Goal: Communication & Community: Participate in discussion

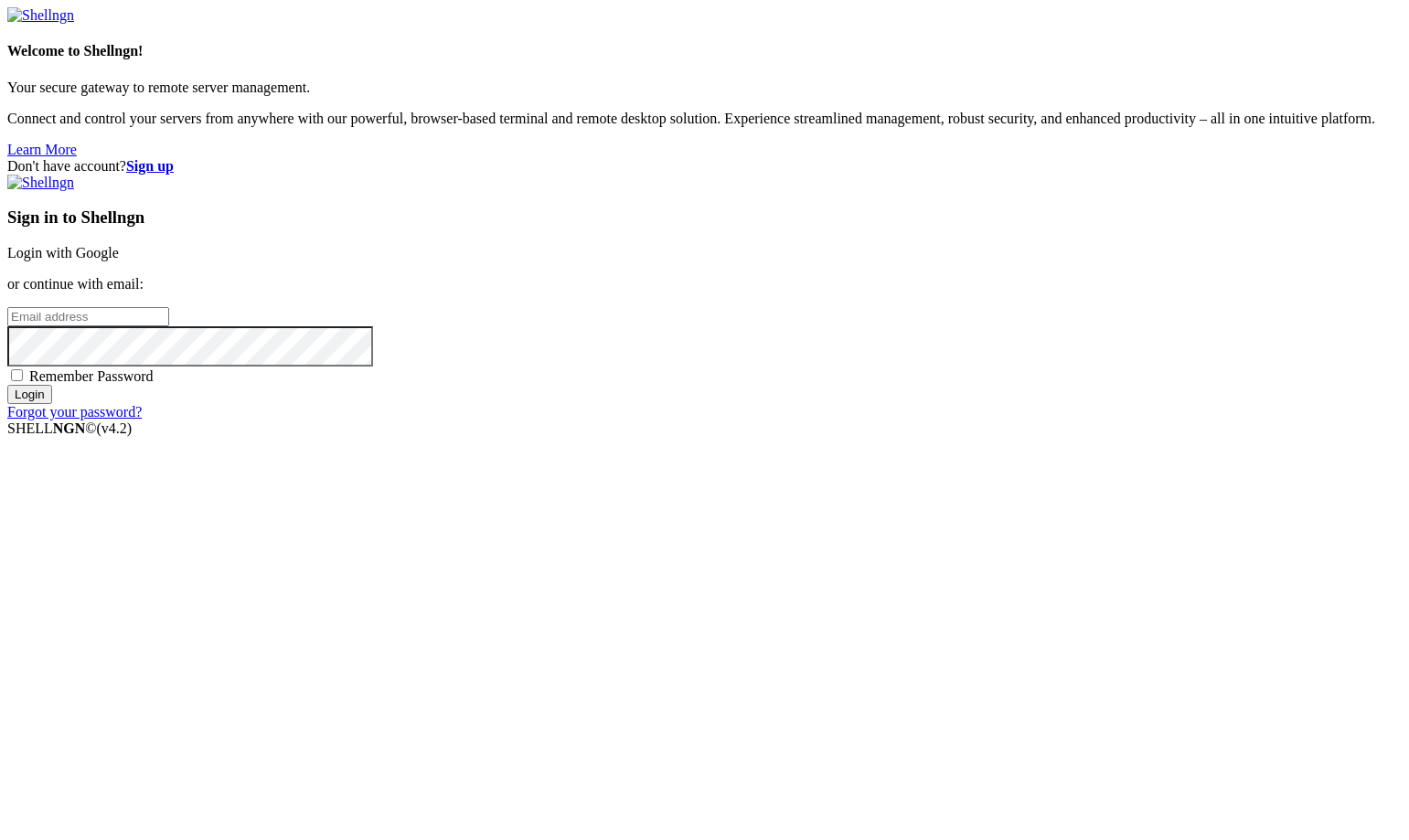
click at [119, 260] on link "Login with Google" at bounding box center [63, 253] width 111 height 16
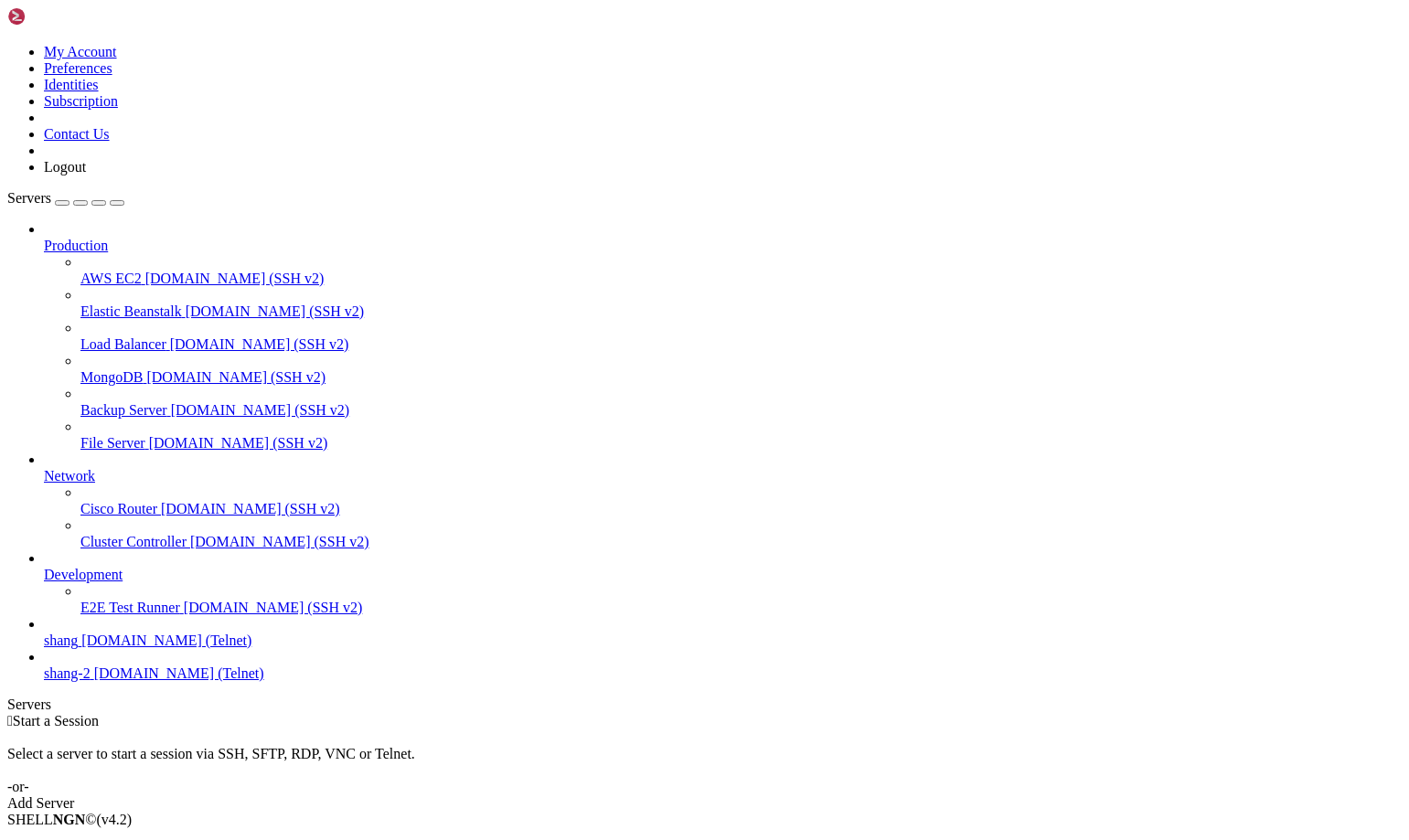
click at [133, 682] on link "shang-2 [DOMAIN_NAME] (Telnet)" at bounding box center [723, 674] width 1357 height 17
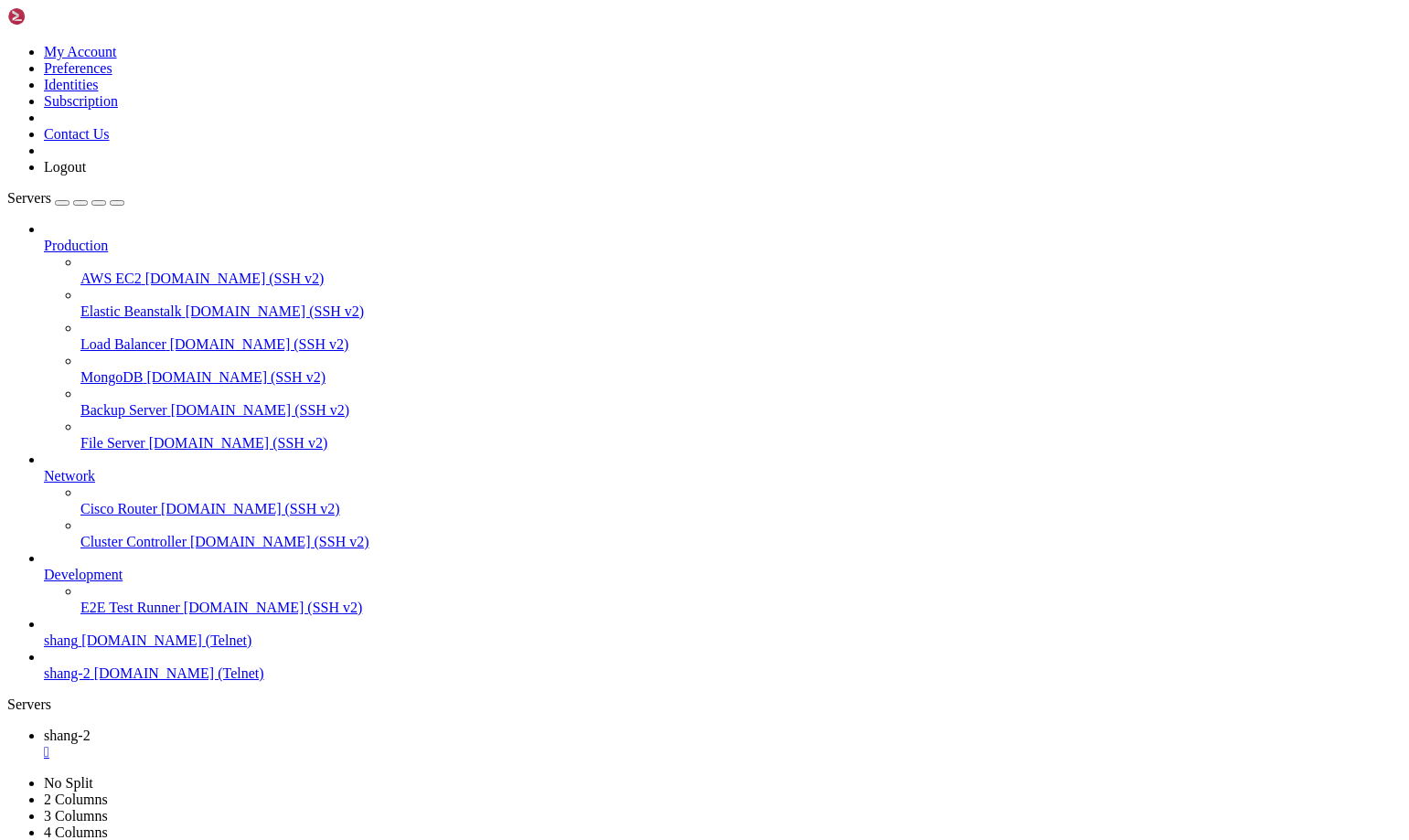
scroll to position [1467, 0]
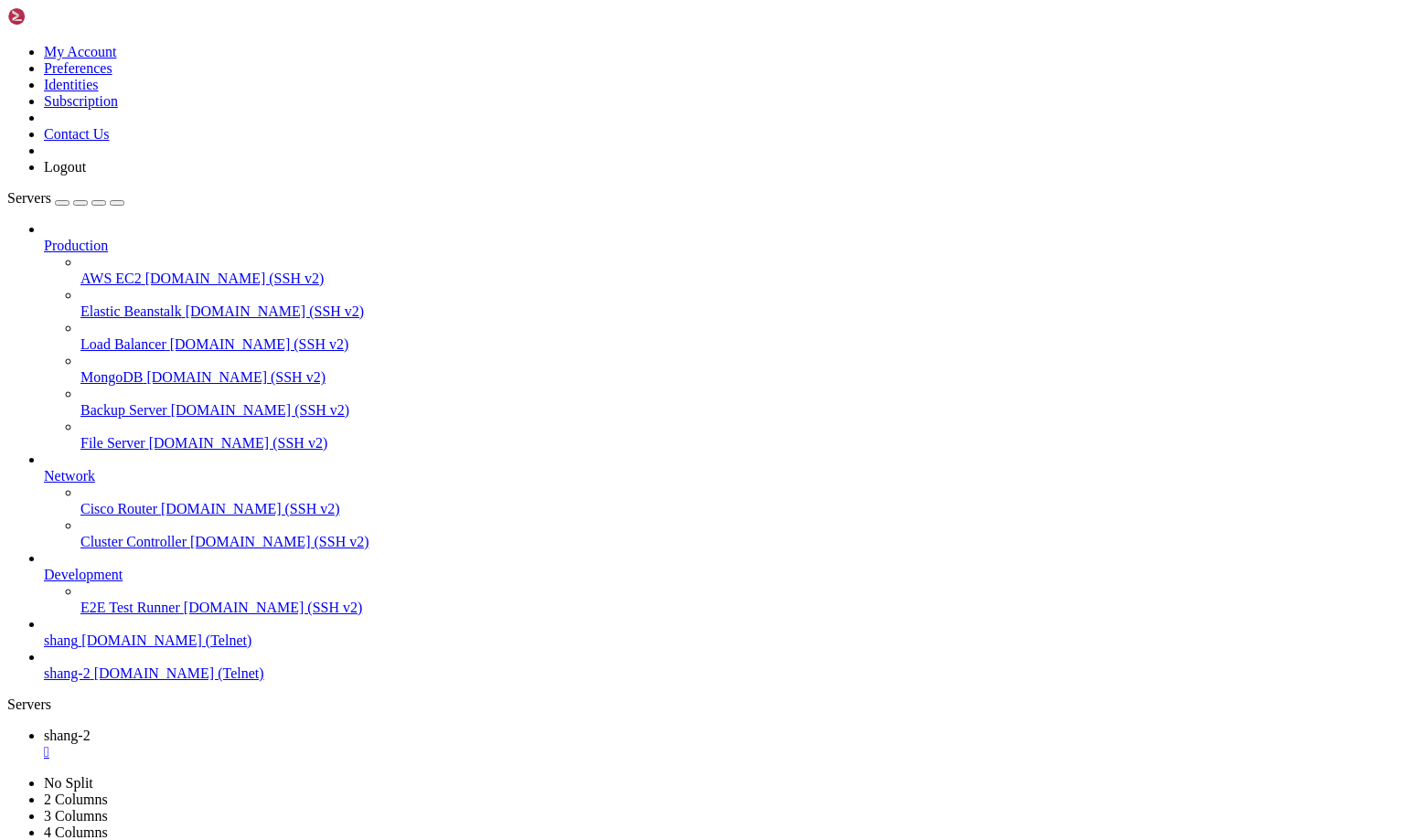
scroll to position [4470, 0]
drag, startPoint x: 13, startPoint y: 1725, endPoint x: 833, endPoint y: 1719, distance: 820.0
drag, startPoint x: 887, startPoint y: 1742, endPoint x: 15, endPoint y: 1730, distance: 872.1
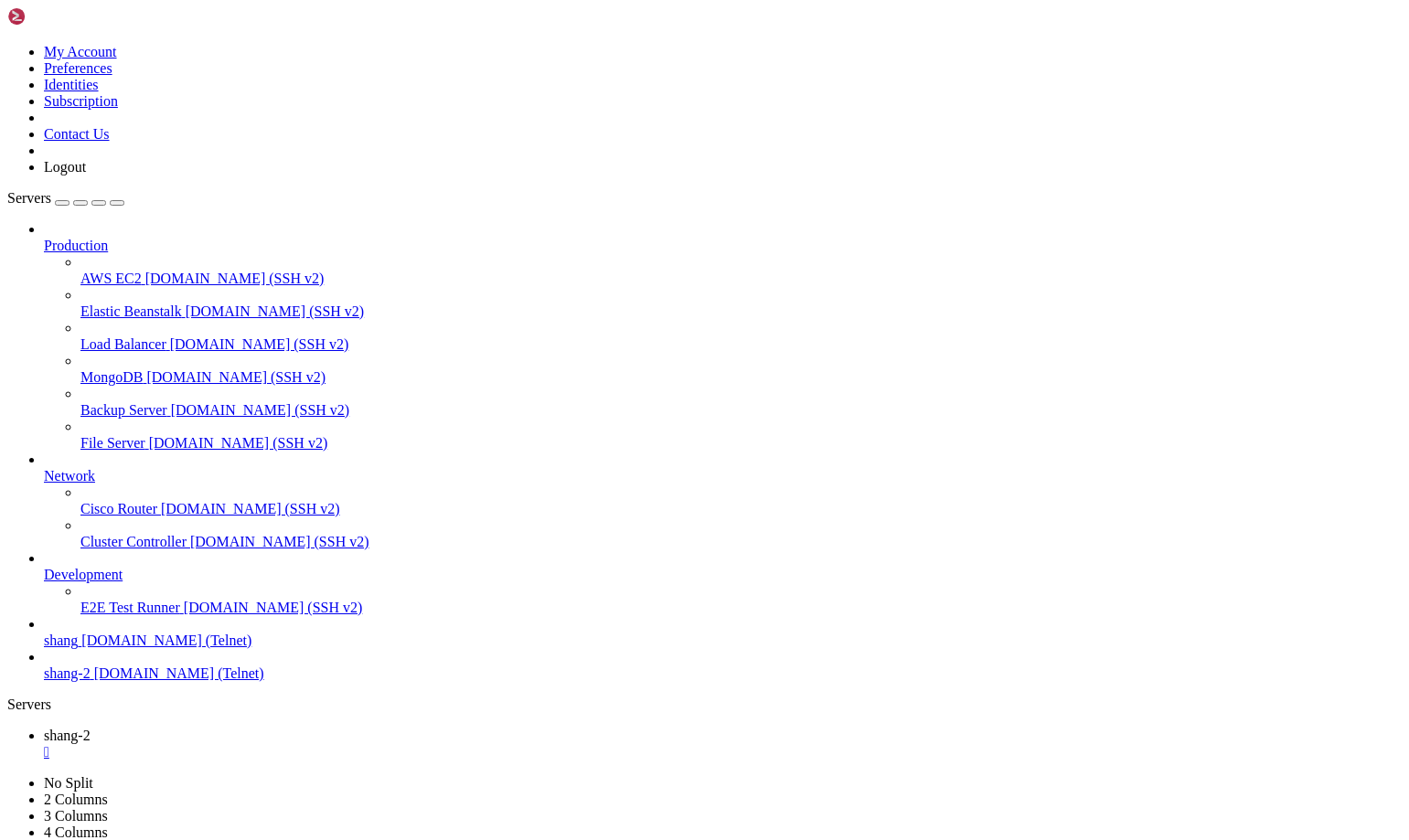
scroll to position [16730, 0]
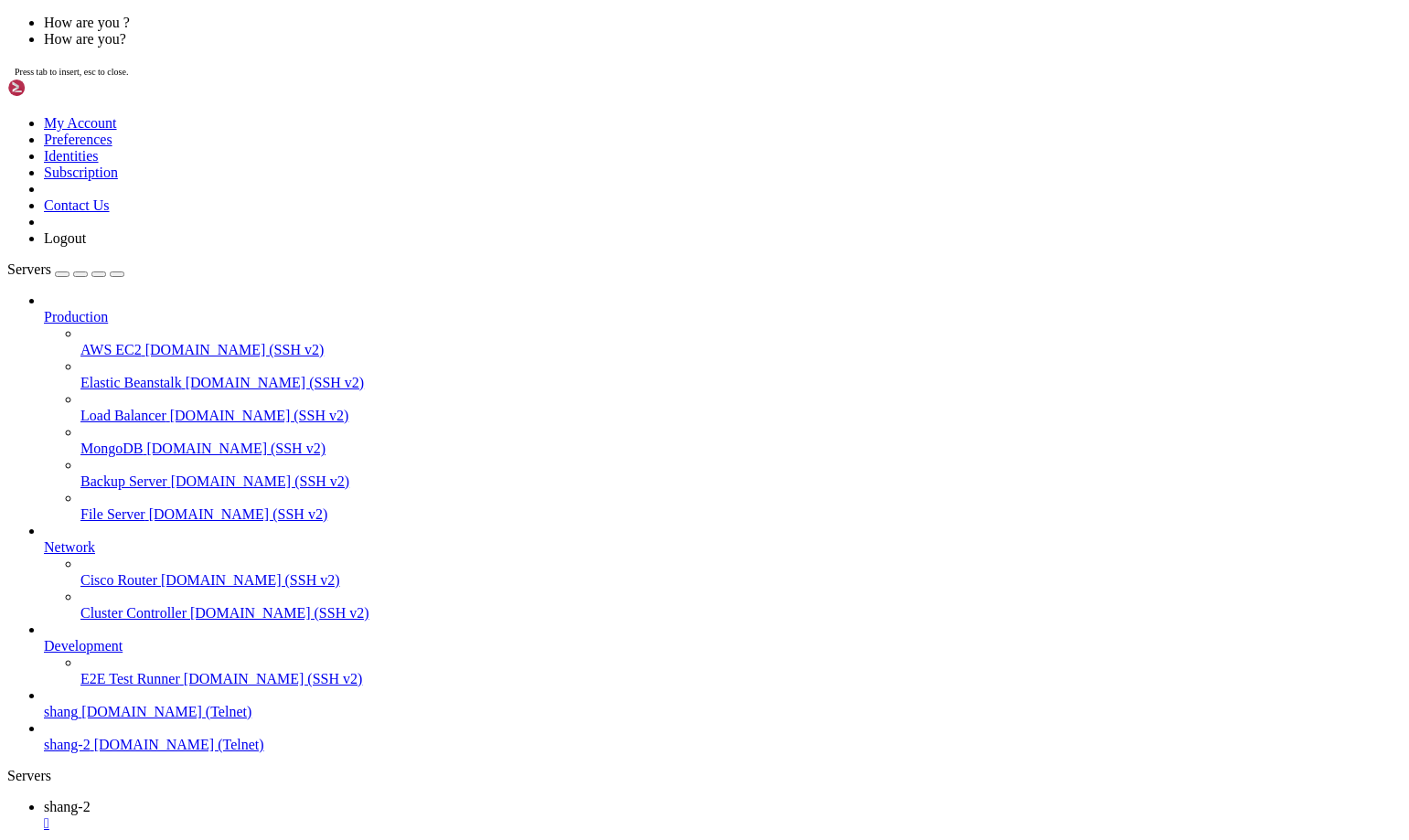
scroll to position [16784, 0]
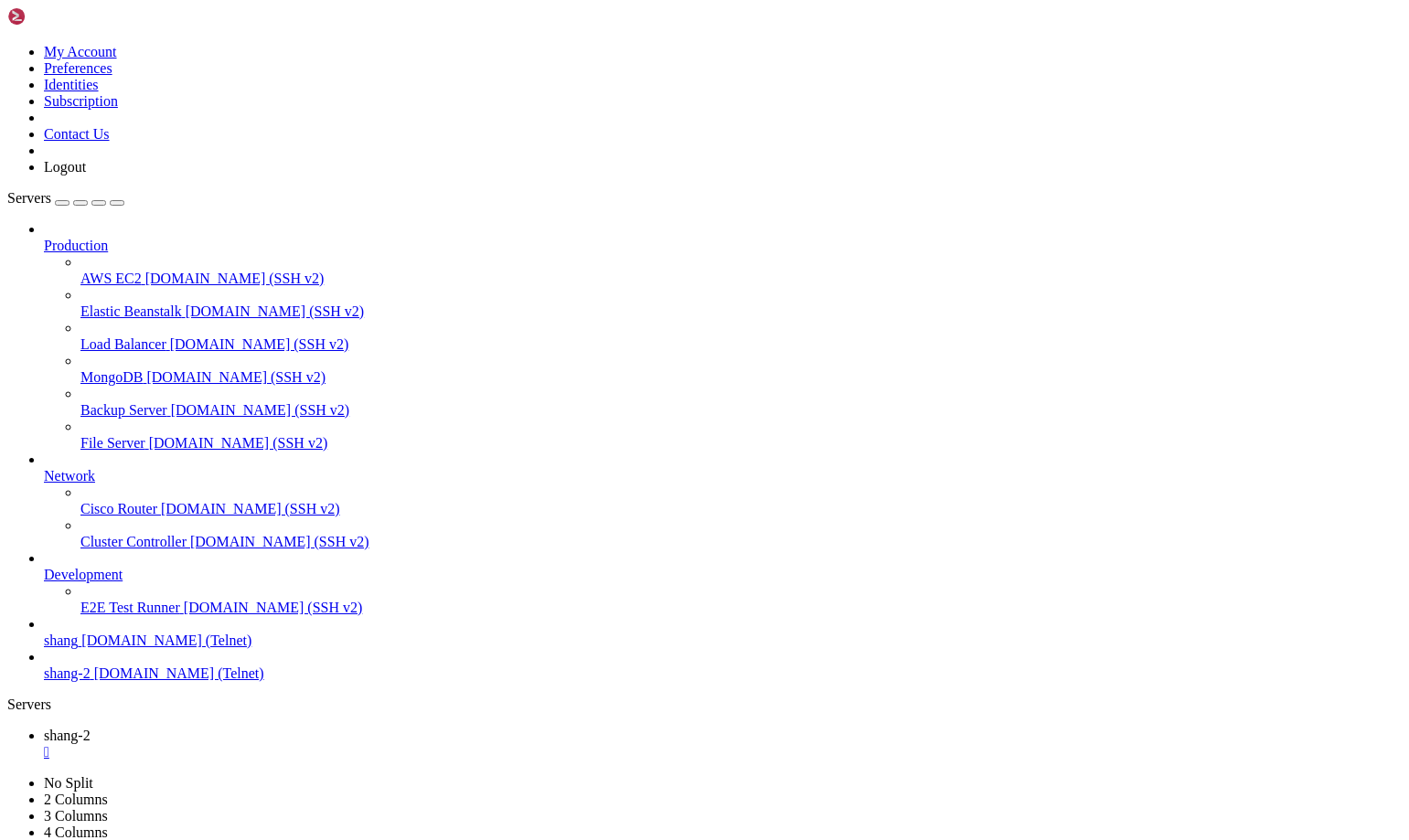
scroll to position [18415, 0]
drag, startPoint x: 77, startPoint y: 1658, endPoint x: 492, endPoint y: 1711, distance: 418.4
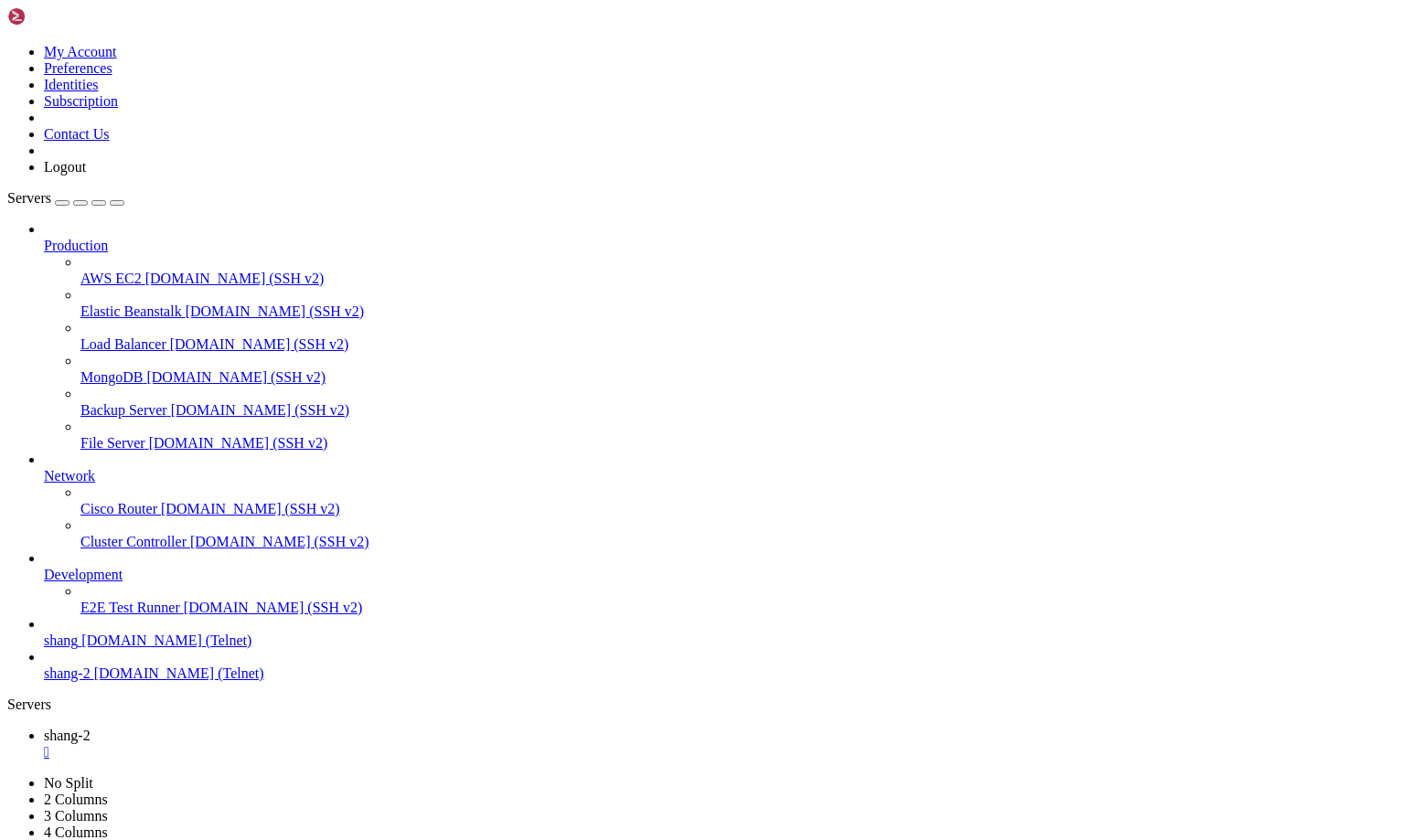
scroll to position [19924, 0]
click at [171, 402] on span "[DOMAIN_NAME] (SSH v2)" at bounding box center [260, 410] width 179 height 16
click at [104, 435] on span "File Server" at bounding box center [112, 443] width 65 height 16
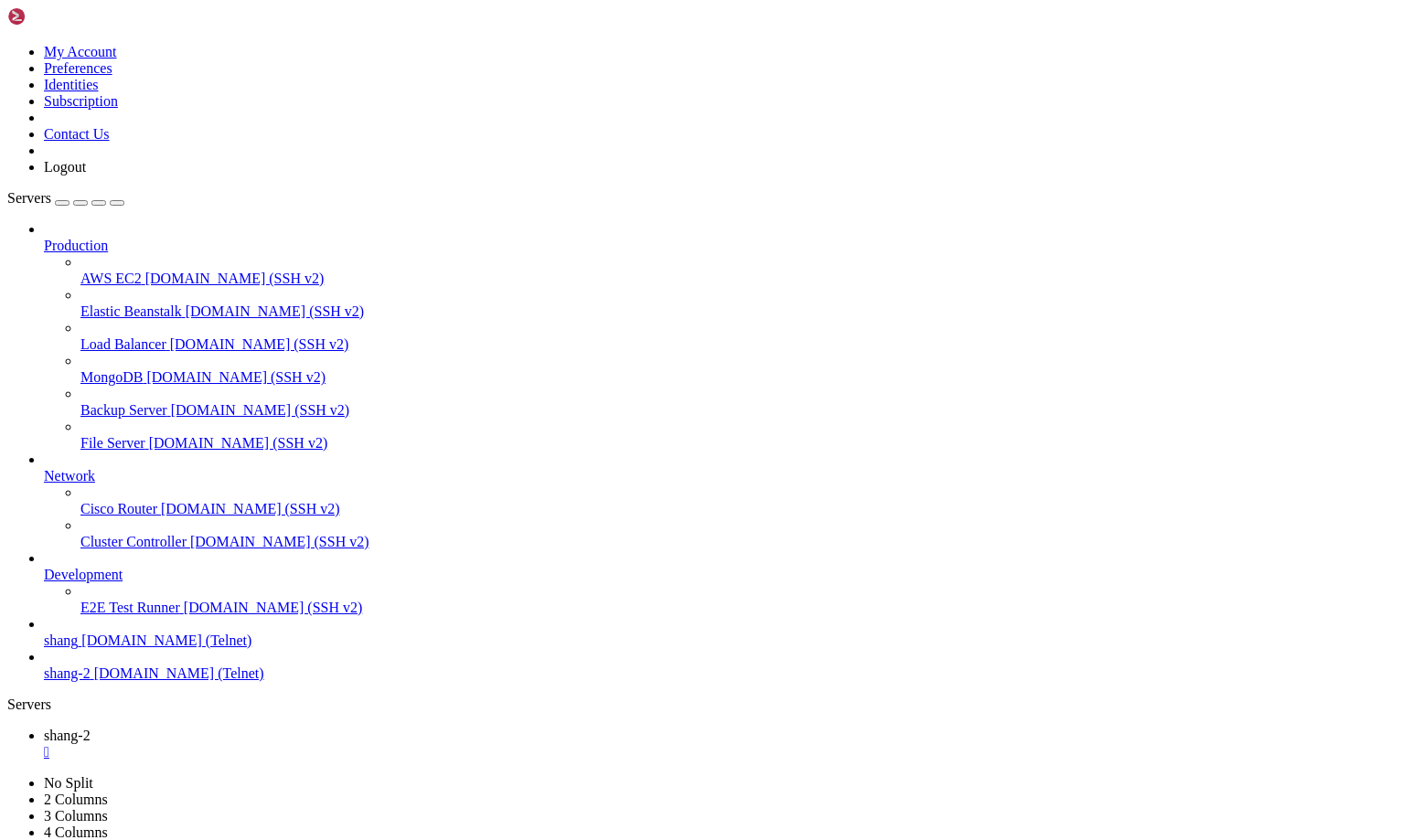
click at [104, 435] on span "File Server" at bounding box center [112, 443] width 65 height 16
click at [91, 728] on span "shang-2" at bounding box center [67, 735] width 47 height 16
click at [109, 761] on span "File Server" at bounding box center [76, 769] width 65 height 16
click at [91, 728] on span "shang-2" at bounding box center [67, 735] width 47 height 16
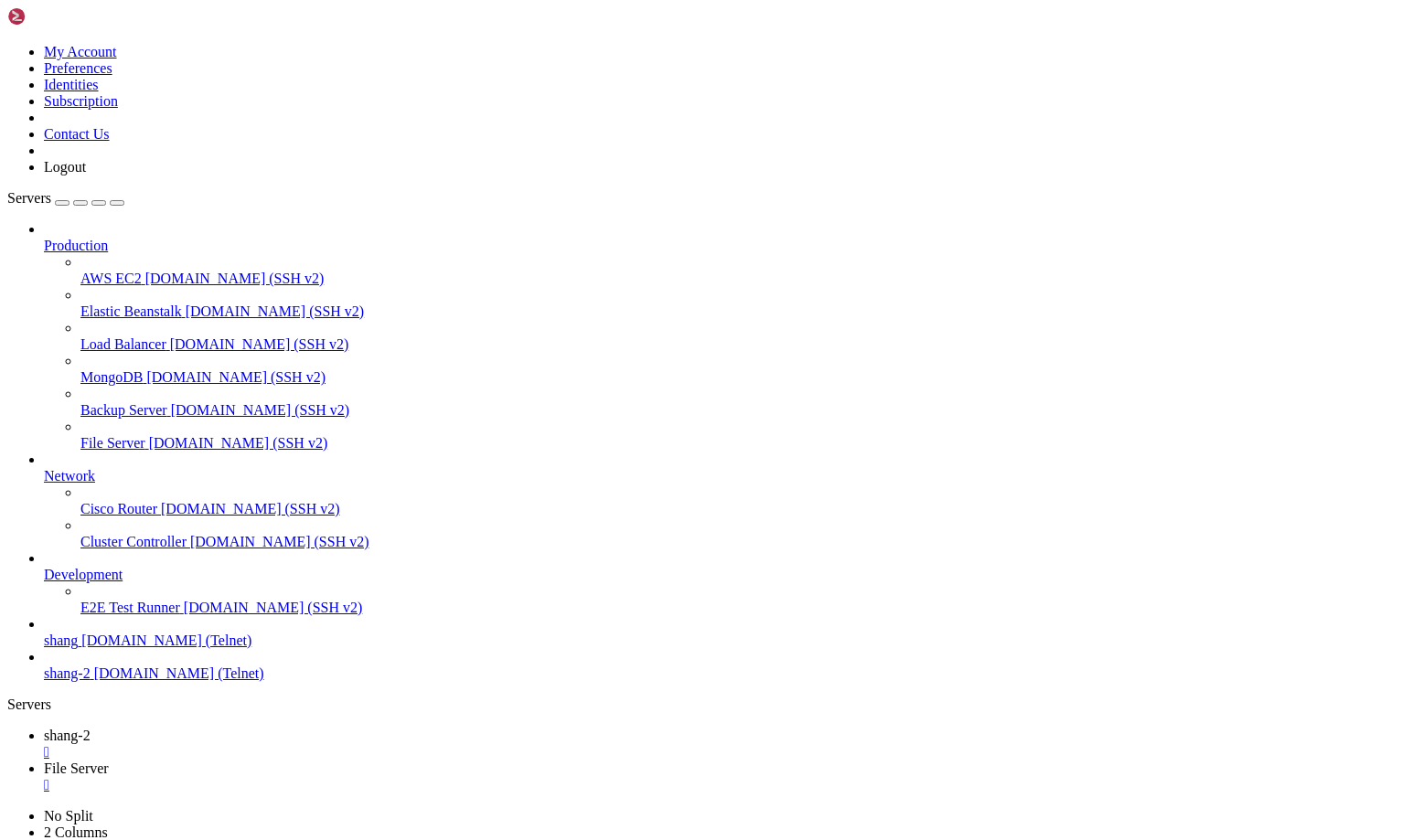
scroll to position [21282, 0]
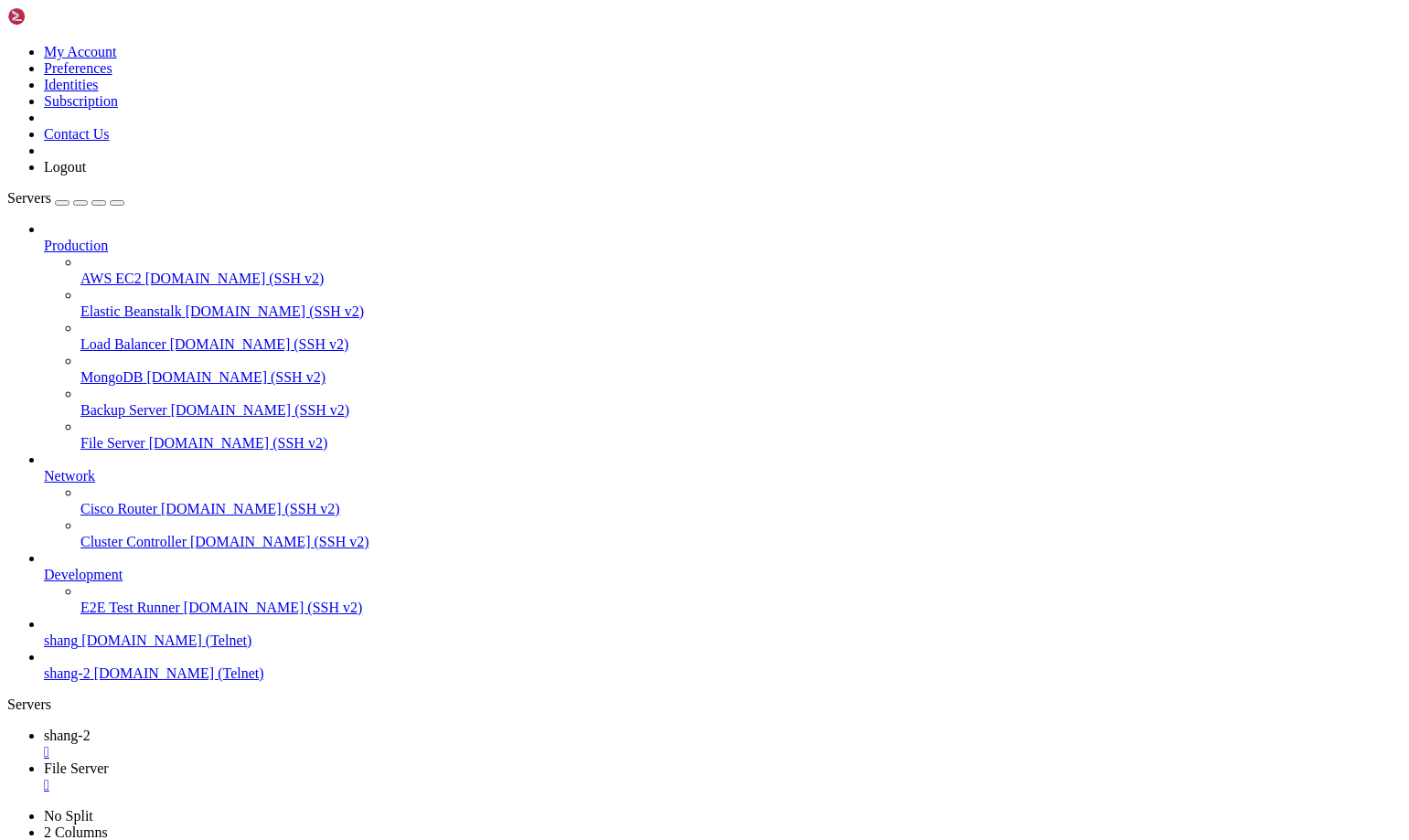
scroll to position [37408, 0]
click at [109, 761] on span "File Server" at bounding box center [76, 769] width 65 height 16
